Goal: Task Accomplishment & Management: Complete application form

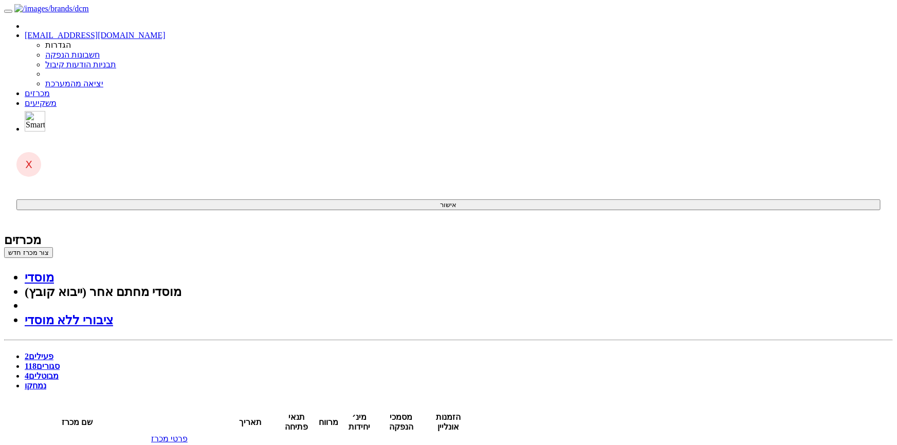
click at [60, 362] on link "סגורים 118" at bounding box center [42, 366] width 35 height 9
click at [53, 247] on button "צור מכרז חדש" at bounding box center [28, 252] width 49 height 11
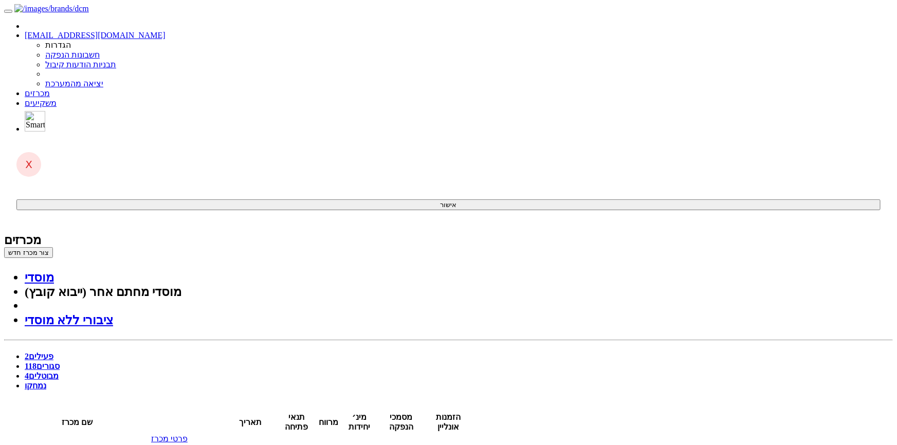
click at [54, 271] on link "מוסדי" at bounding box center [39, 277] width 29 height 13
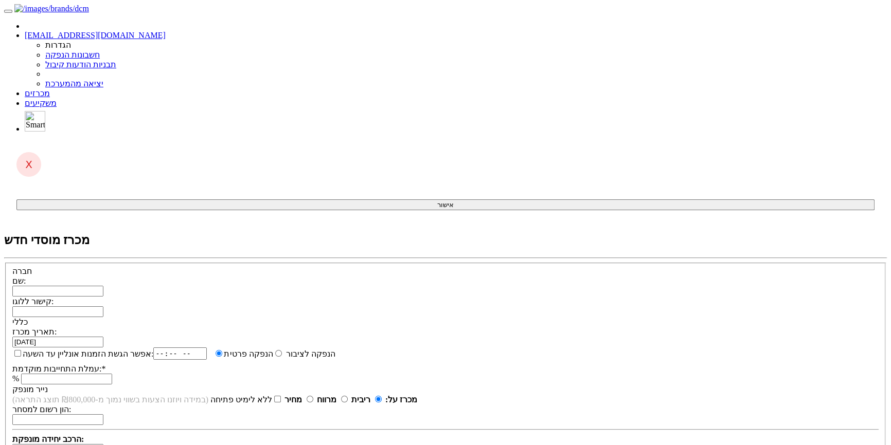
click at [103, 286] on input "שם:" at bounding box center [57, 291] width 91 height 11
type input "ישראכרט בע"מ"
click at [103, 306] on input "קישור ללוגו:" at bounding box center [57, 311] width 91 height 11
type input "ן"
type input "i"
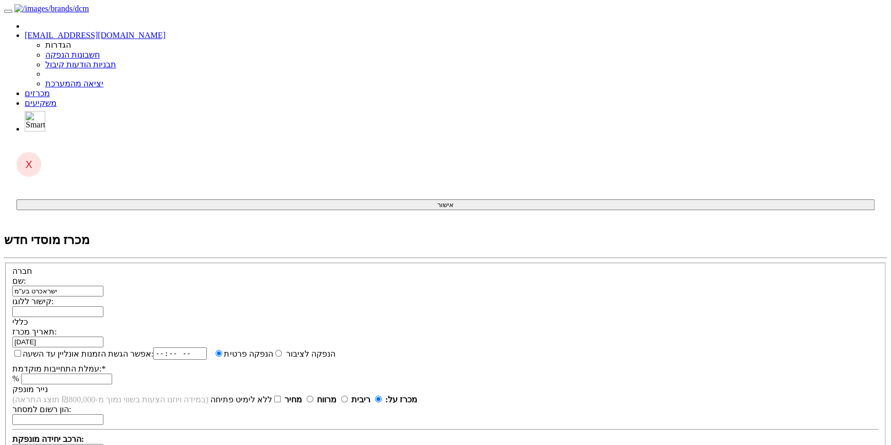
type input "f"
click at [103, 306] on input "קישור ללוגו:" at bounding box center [57, 311] width 91 height 11
paste input "[URL][DOMAIN_NAME][DOMAIN_NAME]"
type input "[URL][DOMAIN_NAME][DOMAIN_NAME]"
click at [103, 306] on input "קישור ללוגו:" at bounding box center [57, 311] width 91 height 11
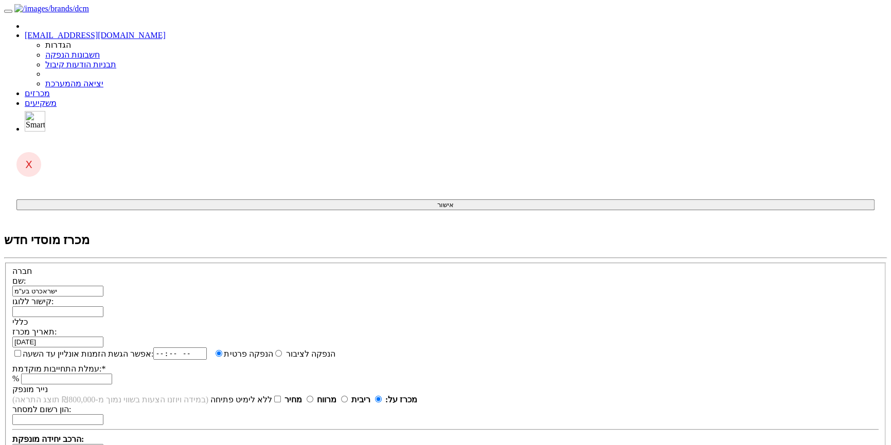
paste input "https://www.google.com/url?sa=i&url=https%3A%2F%2Fhe.wikipedia.org%2Fwiki%2F%25…"
type input "https://www.google.com/url?sa=i&url=https%3A%2F%2Fhe.wikipedia.org%2Fwiki%2F%25…"
click at [103, 306] on input "קישור ללוגו:" at bounding box center [57, 311] width 91 height 11
paste input "https://upload.wikimedia.org/wikipedia/he/thumb/a/ab/Isracard_2023_Logo.svg/128…"
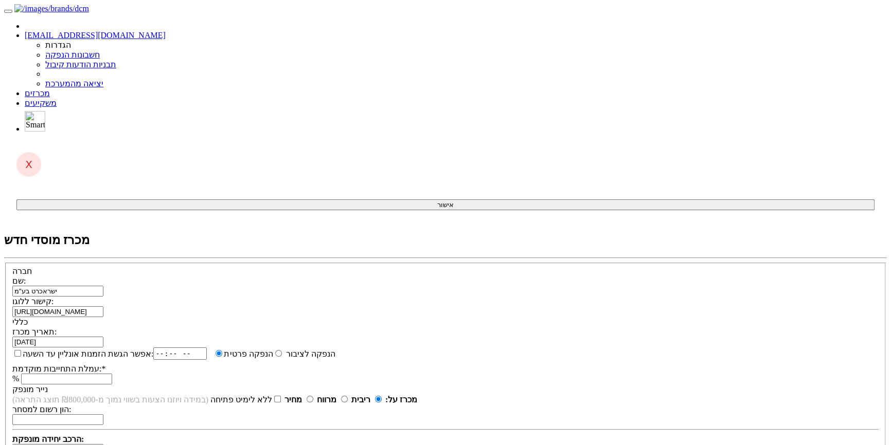
scroll to position [0, -226]
click at [103, 337] on span at bounding box center [103, 341] width 0 height 9
type input "https://upload.wikimedia.org/wikipedia/he/thumb/a/ab/Isracard_2023_Logo.svg/128…"
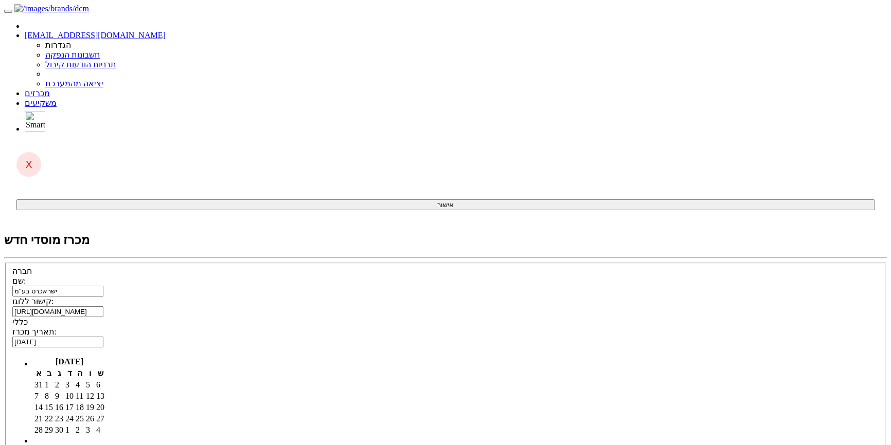
scroll to position [0, 0]
click at [84, 380] on td "4" at bounding box center [79, 385] width 9 height 10
type input "04/09/2025"
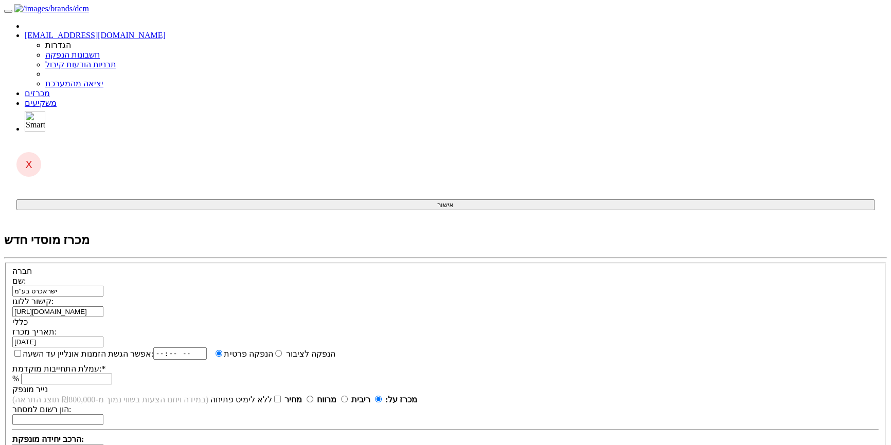
click at [153, 349] on label "אפשר הגשת הזמנות אונליין עד השעה:" at bounding box center [82, 354] width 141 height 10
click at [21, 350] on input "אפשר הגשת הזמנות אונליין עד השעה:" at bounding box center [17, 353] width 7 height 7
checkbox input "true"
click at [211, 348] on input "time" at bounding box center [183, 354] width 53 height 12
type input "18:30"
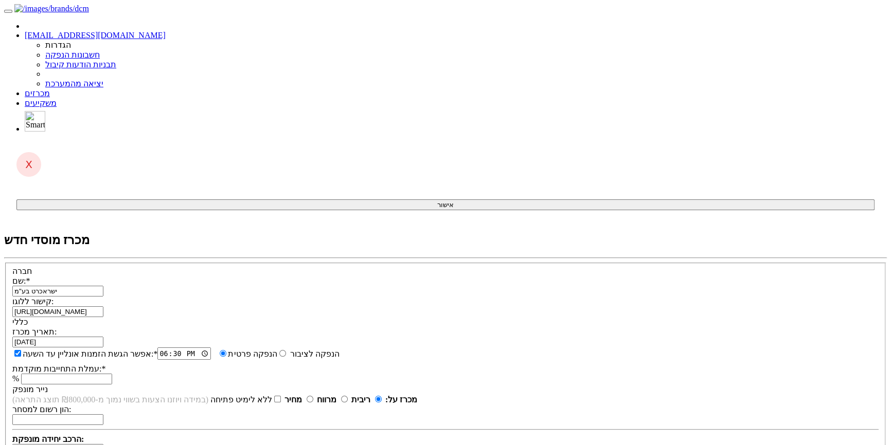
click at [286, 350] on input "הנפקה פרטית" at bounding box center [282, 353] width 7 height 7
radio input "true"
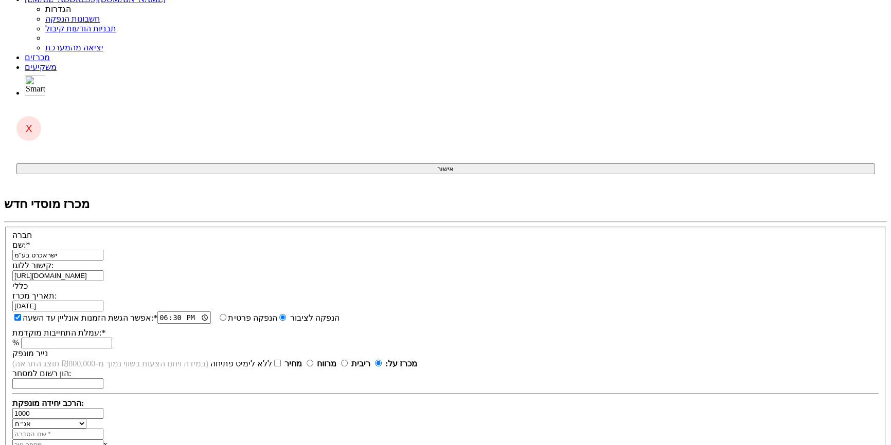
scroll to position [46, 0]
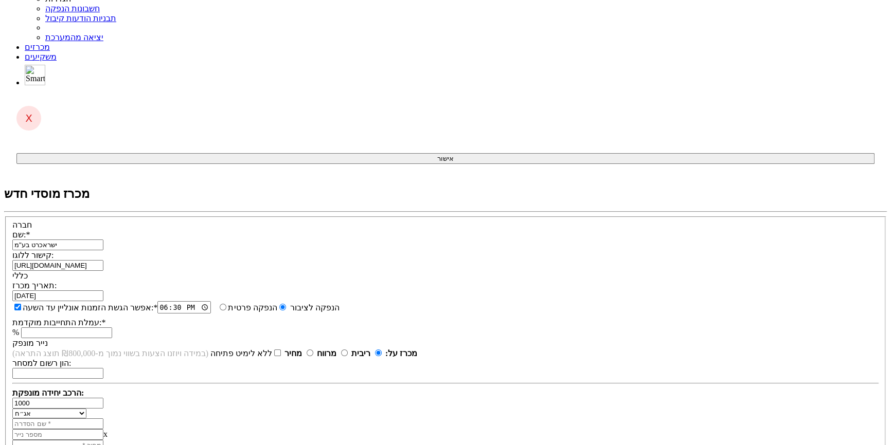
click at [103, 419] on input "text" at bounding box center [57, 424] width 91 height 11
type input "סדרה ג"
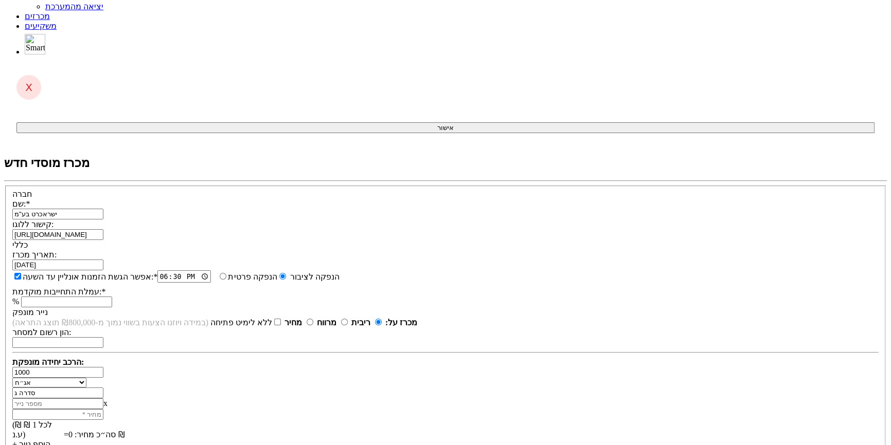
scroll to position [93, 0]
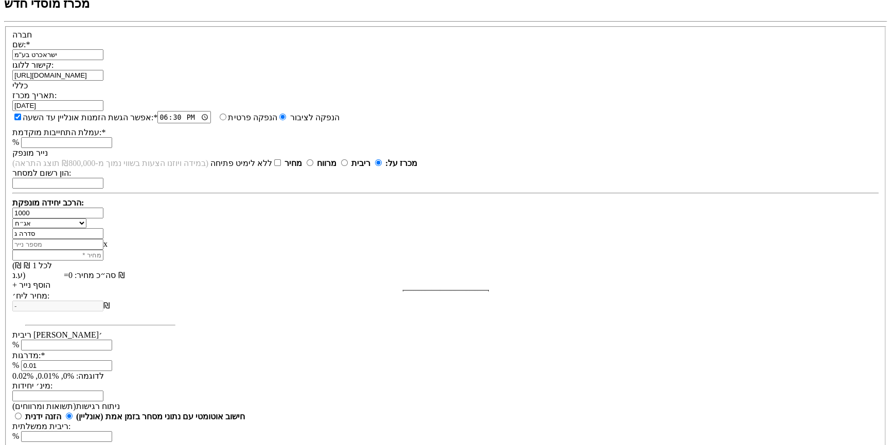
scroll to position [244, 0]
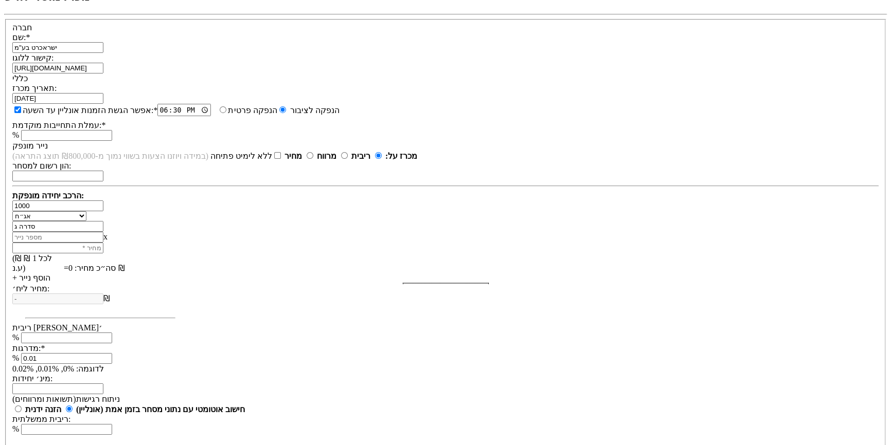
type input "0.01"
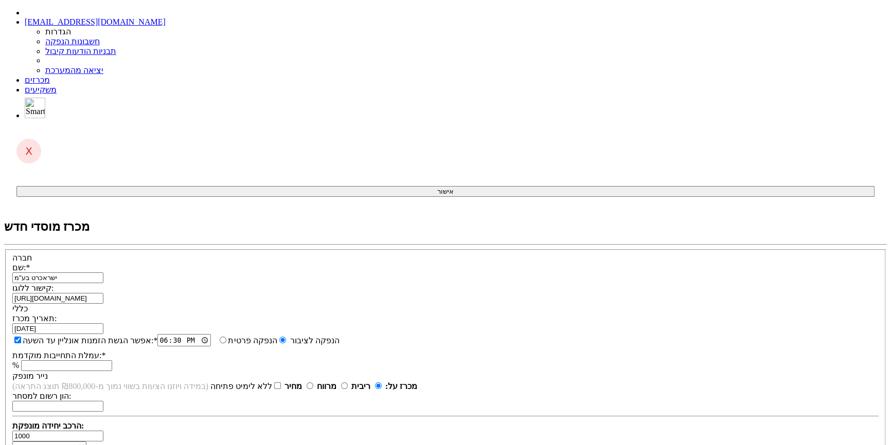
scroll to position [0, 0]
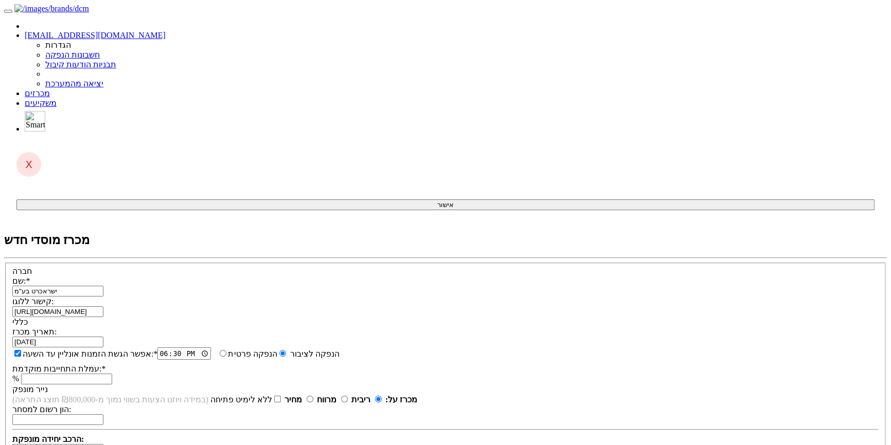
click at [112, 374] on input "עמלת התחייבות מוקדמת: *" at bounding box center [66, 379] width 91 height 11
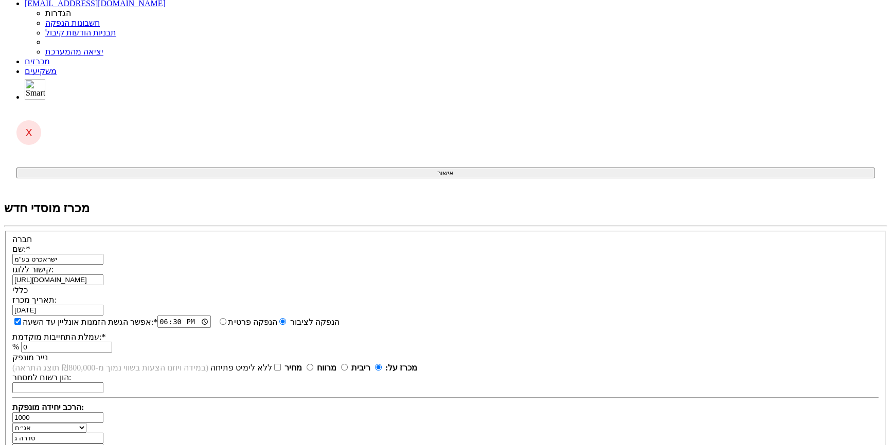
scroll to position [46, 0]
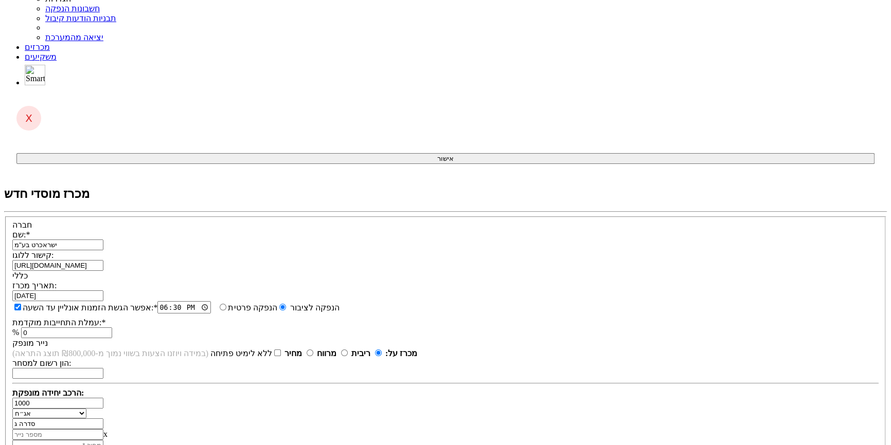
type input "0"
click at [103, 440] on input "number" at bounding box center [57, 445] width 91 height 11
type input "1"
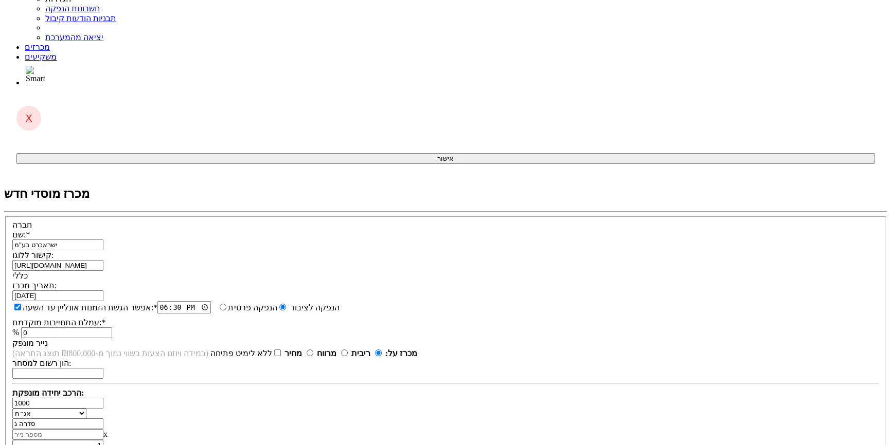
type input "1,000"
type input "10"
type input "10,000"
type input "100"
type input "100,000"
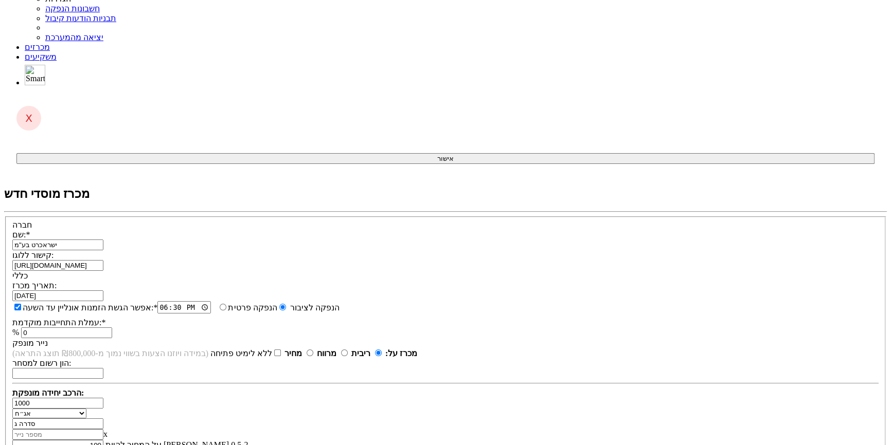
type input "1000"
type input "1,000,000"
type input "100"
type input "100,000"
type input "10"
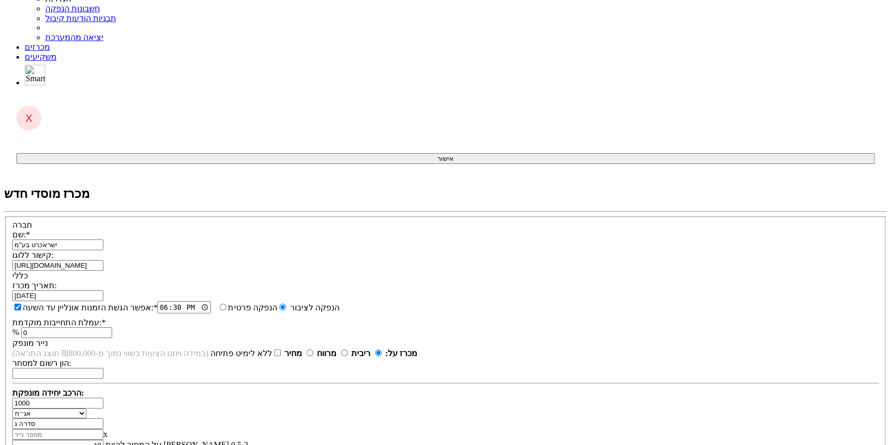
type input "10,000"
type input "1"
type input "1,000"
type input "1"
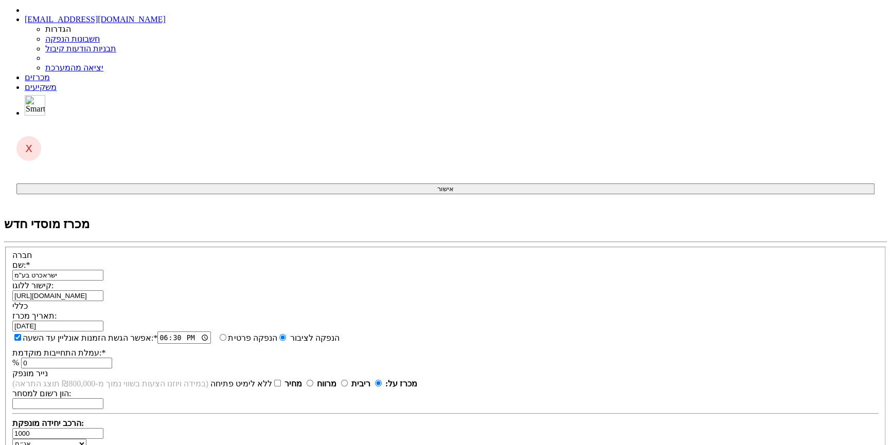
scroll to position [0, 0]
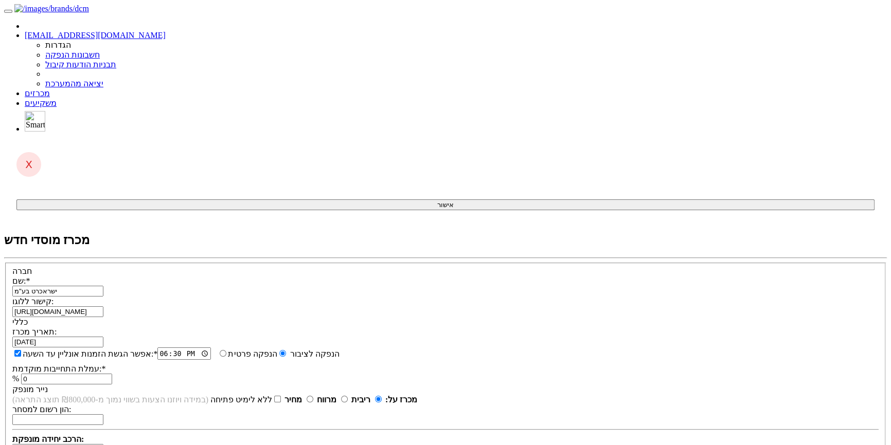
type input "800"
click at [554, 327] on div "תאריך מכרז: 04/09/2025 אפשר הגשת הזמנות אונליין עד השעה: * 18:30 * % 0" at bounding box center [445, 356] width 866 height 58
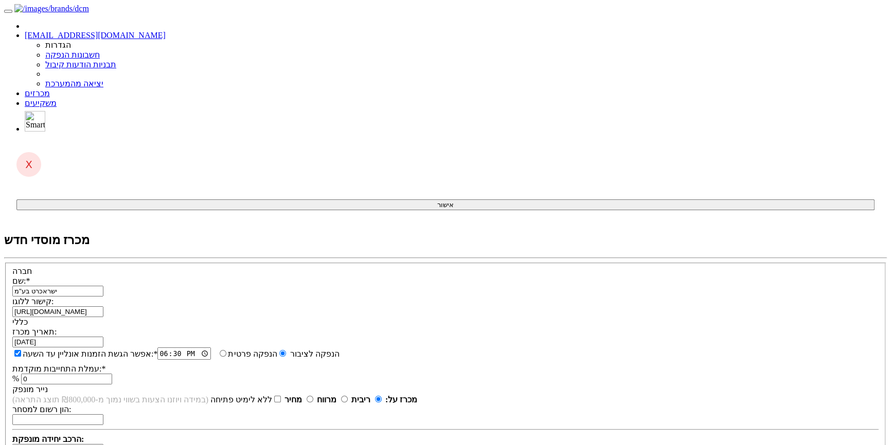
scroll to position [0, -226]
drag, startPoint x: 339, startPoint y: 110, endPoint x: 254, endPoint y: 111, distance: 85.9
click at [254, 306] on div "https://upload.wikimedia.org/wikipedia/he/thumb/a/ab/Isracard_2023_Logo.svg/128…" at bounding box center [445, 311] width 866 height 11
click at [360, 276] on div "שם: * ישראכרט בע"מ קישור ללוגו:" at bounding box center [445, 296] width 866 height 41
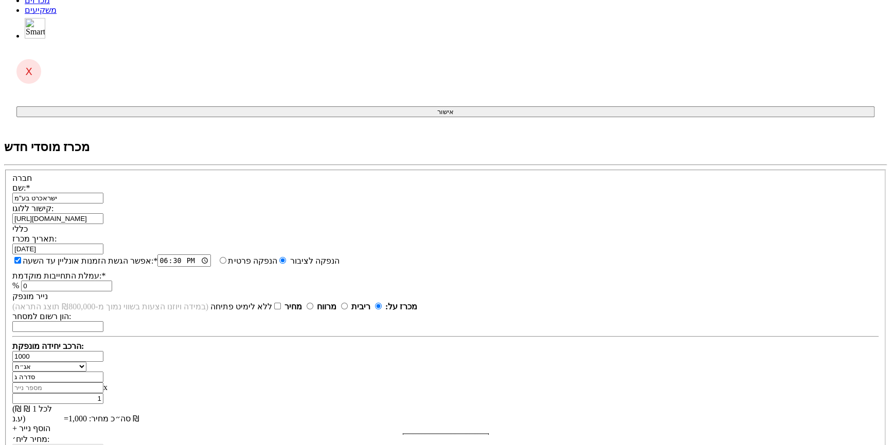
scroll to position [0, 0]
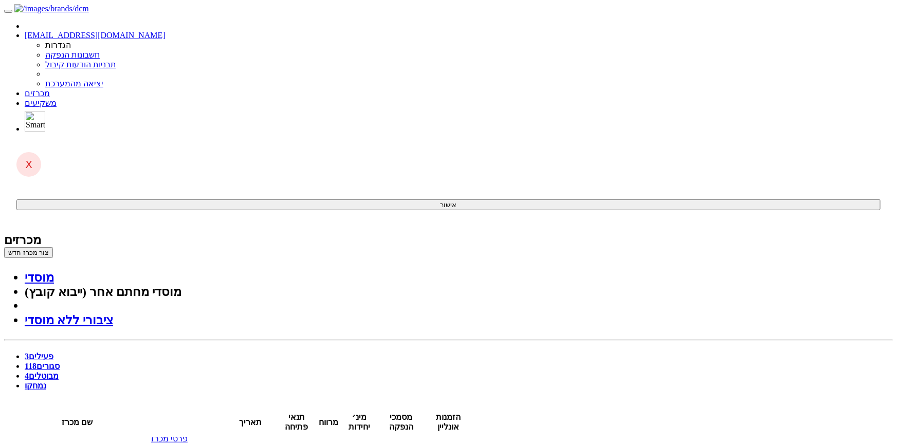
click at [188, 435] on link "פרטי מכרז" at bounding box center [169, 439] width 37 height 9
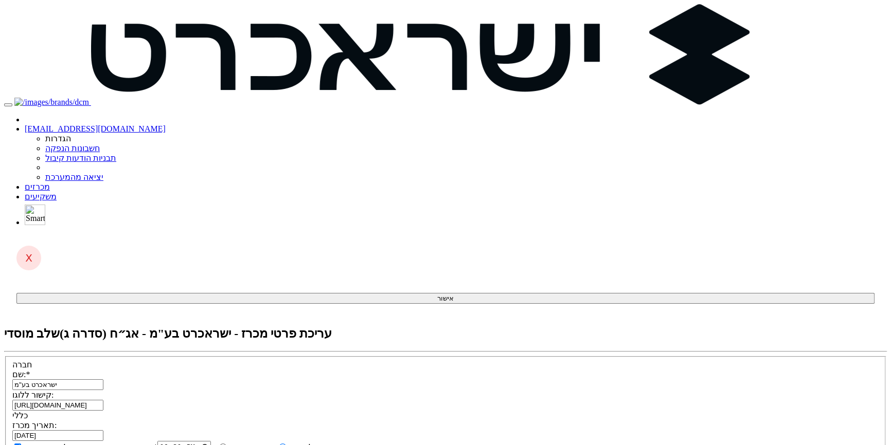
click at [103, 400] on input "https://upload.wikimedia.org/wikipedia/he/thumb/a/ab/Isracard_2023_Logo.svg/128…" at bounding box center [57, 405] width 91 height 11
paste input "https://upload.wikimedia.org/wikipedia/he/thumb/a/ab/Isracard_2023_Logo.svg/128…"
type input "https://upload.wikimedia.org/wikipedia/he/thumb/a/ab/Isracard_2023_Logo.svg/128…"
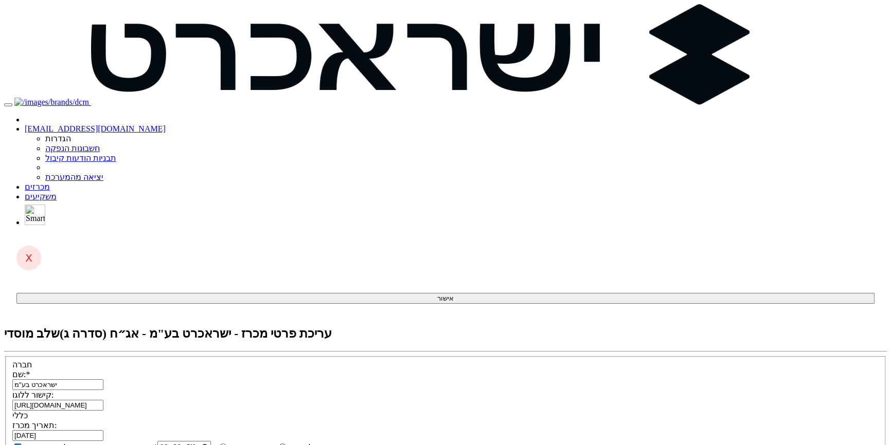
drag, startPoint x: 588, startPoint y: 182, endPoint x: 550, endPoint y: 189, distance: 39.3
click at [516, 421] on div "תאריך מכרז: 04/09/2025 אפשר הגשת הזמנות אונליין עד השעה: * 18:30" at bounding box center [445, 450] width 866 height 58
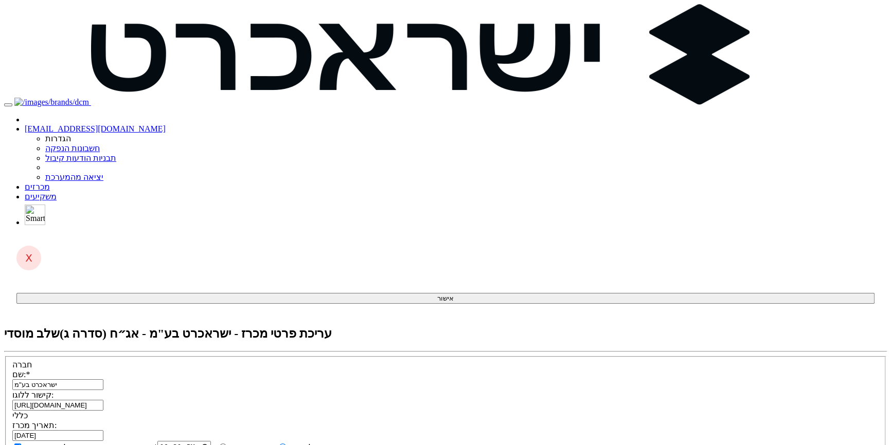
click at [103, 400] on input "https://upload.wikimedia.org/wikipedia/he/thumb/a/ab/Isracard_2023_Logo.svg/128…" at bounding box center [57, 405] width 91 height 11
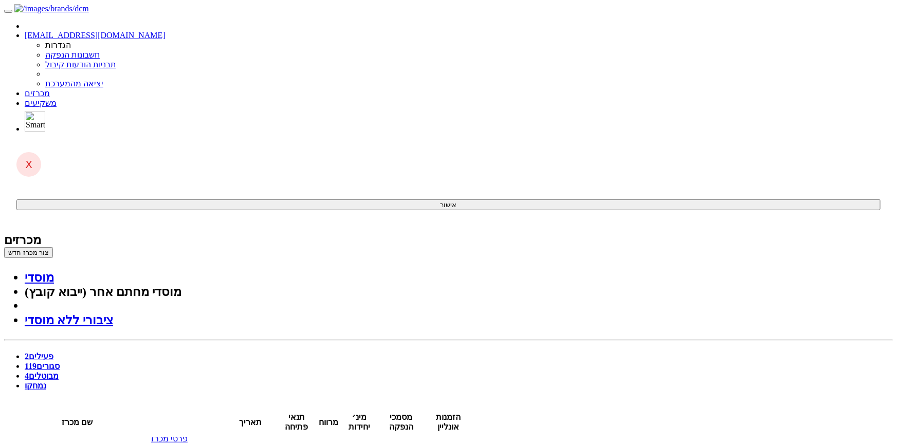
click at [188, 435] on link "פרטי מכרז" at bounding box center [169, 439] width 37 height 9
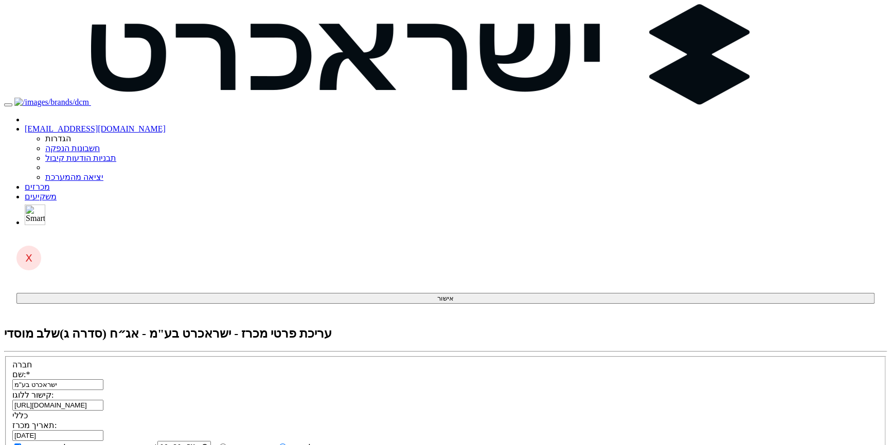
click at [103, 400] on input "[URL][DOMAIN_NAME]" at bounding box center [57, 405] width 91 height 11
click at [103, 400] on input "https://upload.wikimedia.org/wikipedia/he/thumb/a/ab/Isracard_2023_Logo.svg/128…" at bounding box center [57, 405] width 91 height 11
paste input "data:image/jpeg;base64,/9j/4AAQSkZJRgABAQAAAQABAAD/2wCEAAkGBwgHBhIIBxMWFRIWGB4a…"
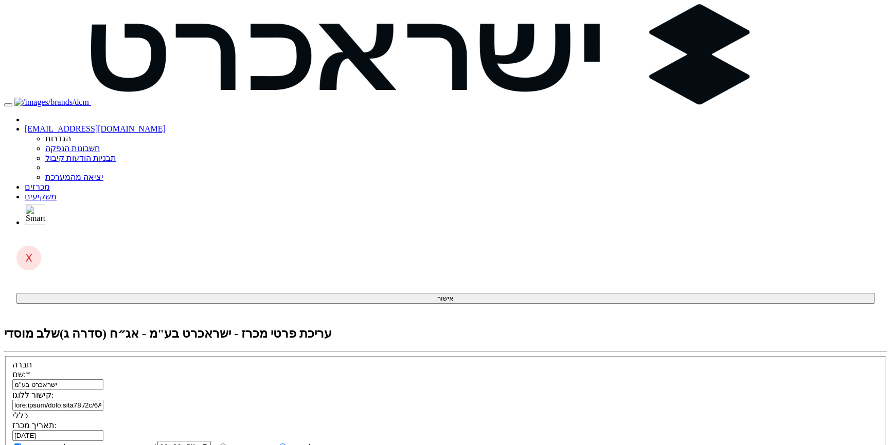
type input "data:image/jpeg;base64,/9j/4AAQSkZJRgABAQAAAQABAAD/2wCEAAkGBwgHBhIIBxMWFRIWGB4a…"
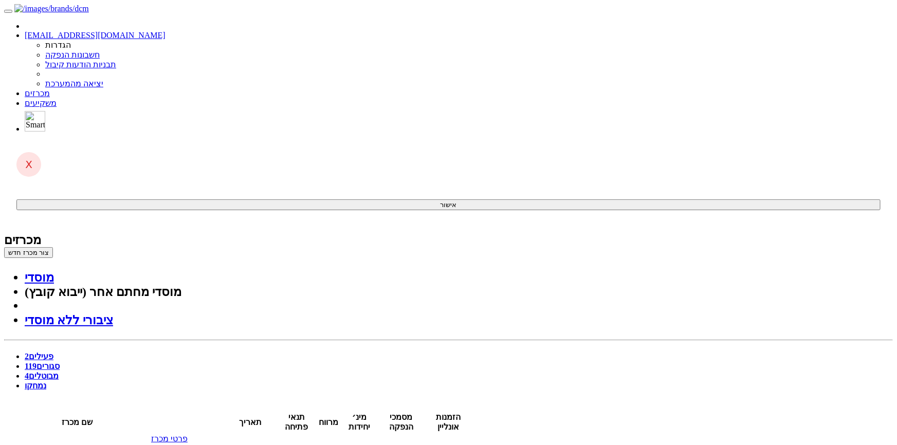
click at [188, 435] on link "פרטי מכרז" at bounding box center [169, 439] width 37 height 9
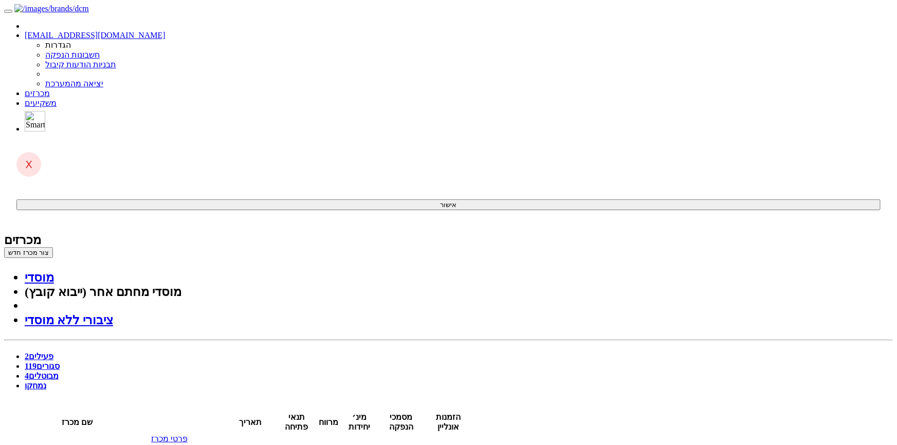
click at [188, 435] on link "פרטי מכרז" at bounding box center [169, 439] width 37 height 9
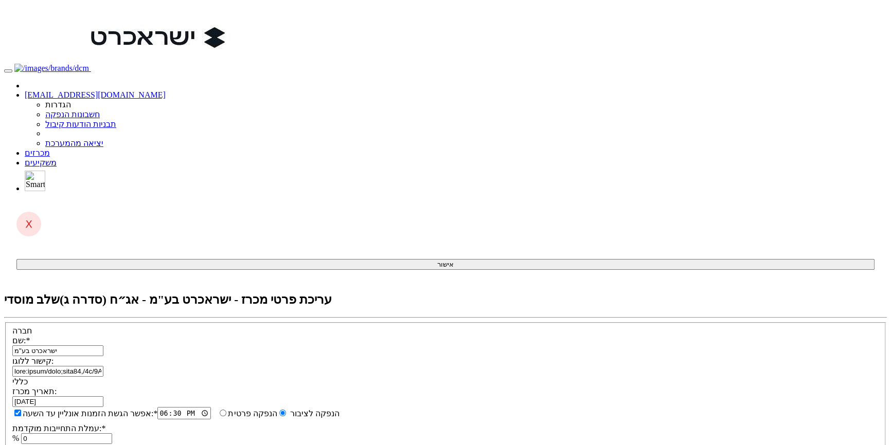
checkbox input "true"
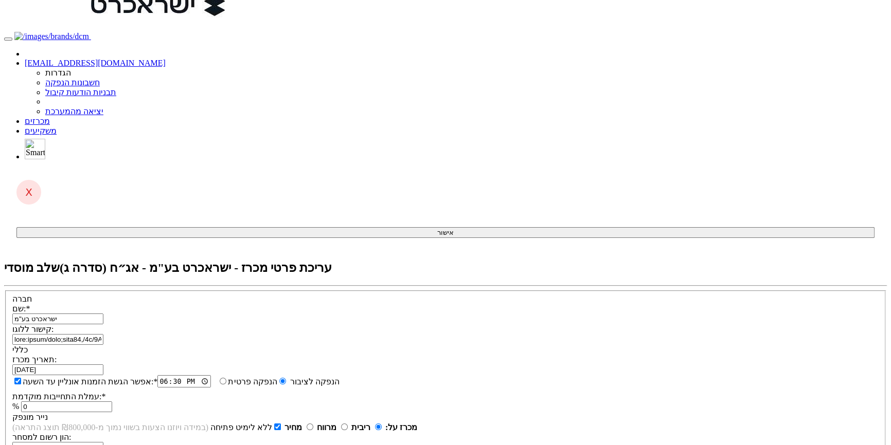
scroll to position [46, 0]
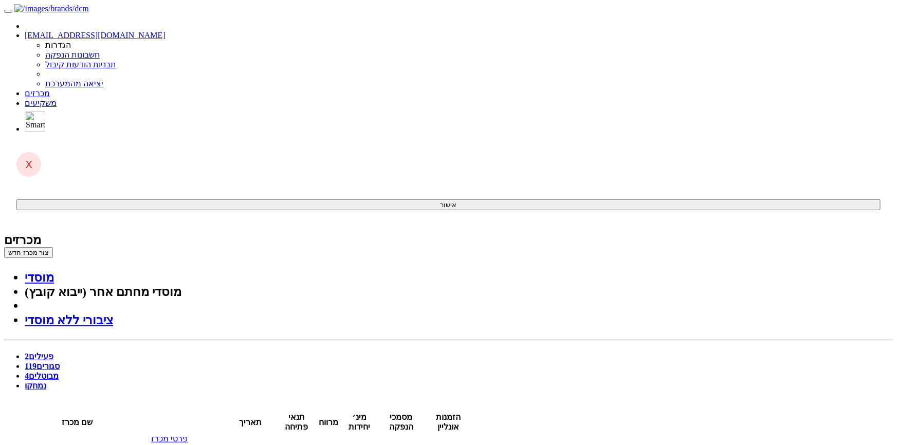
click at [60, 362] on link "סגורים 119" at bounding box center [42, 366] width 35 height 9
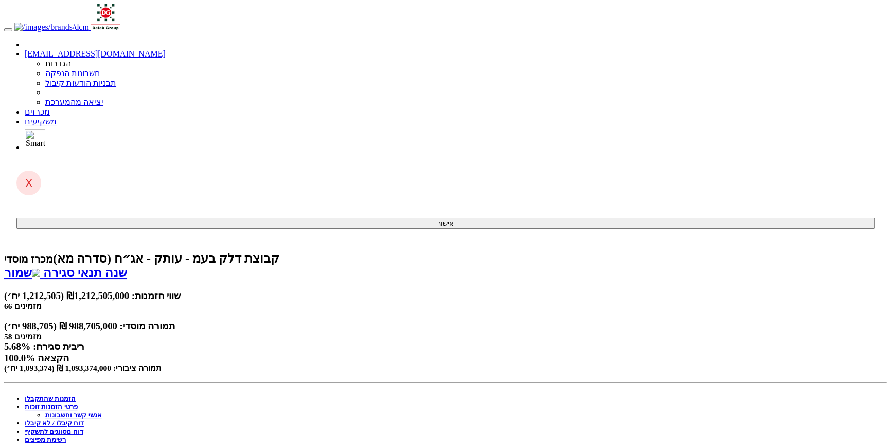
click at [78, 403] on link "פרטי הזמנות זוכות" at bounding box center [51, 407] width 53 height 8
click at [76, 395] on link "הזמנות שהתקבלו" at bounding box center [50, 399] width 51 height 8
click at [62, 403] on link "הזמנות זוכות" at bounding box center [44, 407] width 38 height 8
click at [98, 411] on link "פרטי הזמנות זוכות" at bounding box center [71, 415] width 53 height 8
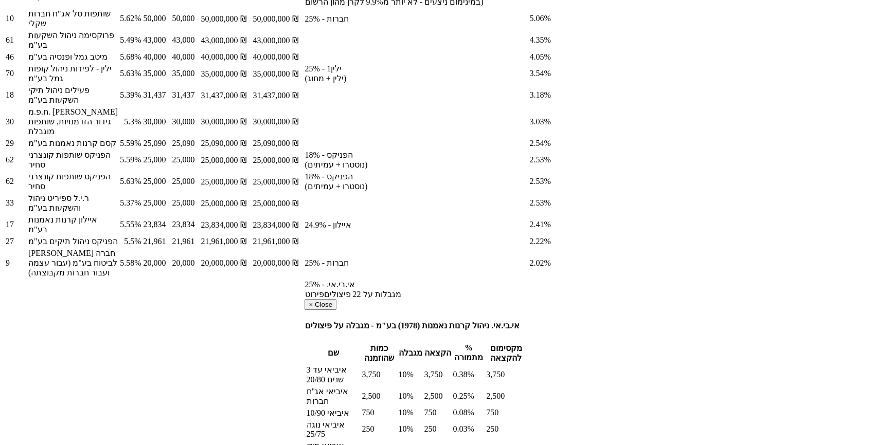
scroll to position [701, 0]
